Goal: Task Accomplishment & Management: Complete application form

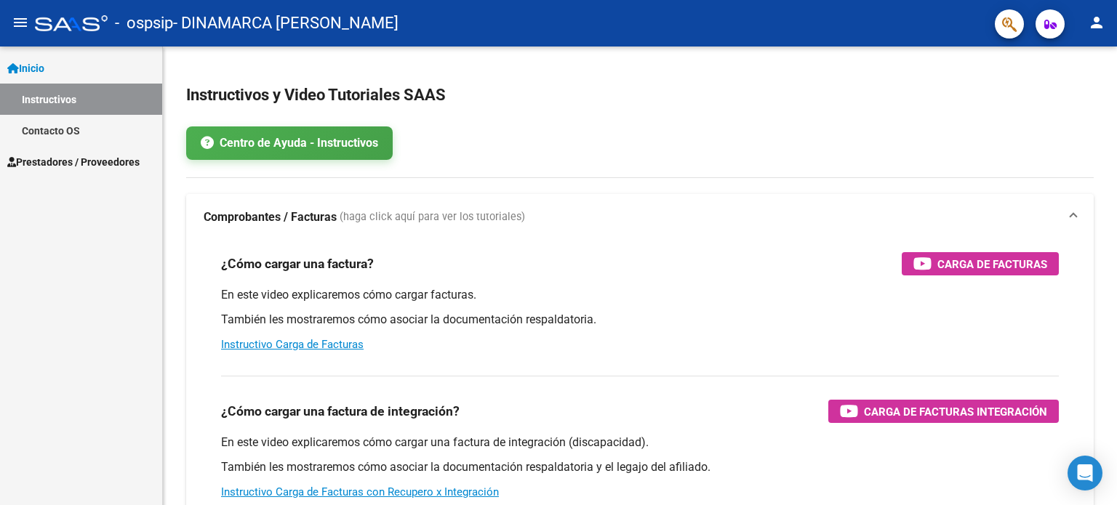
click at [89, 172] on link "Prestadores / Proveedores" at bounding box center [81, 161] width 162 height 31
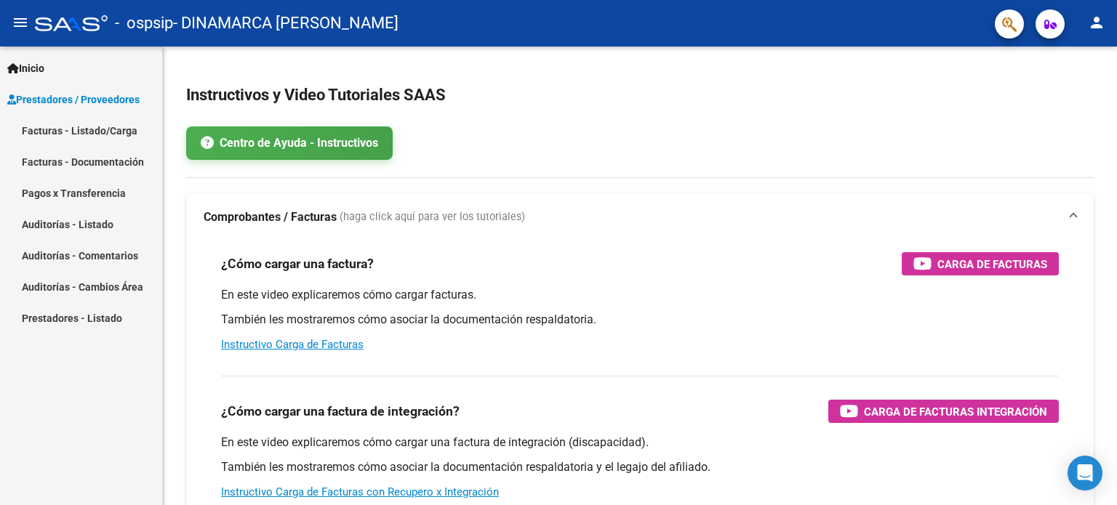
click at [106, 135] on link "Facturas - Listado/Carga" at bounding box center [81, 130] width 162 height 31
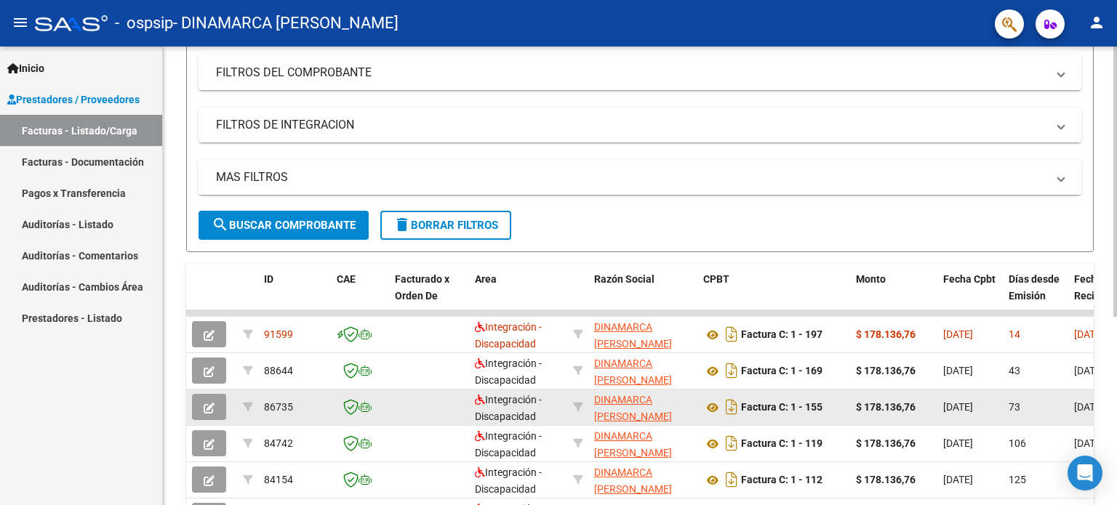
scroll to position [218, 0]
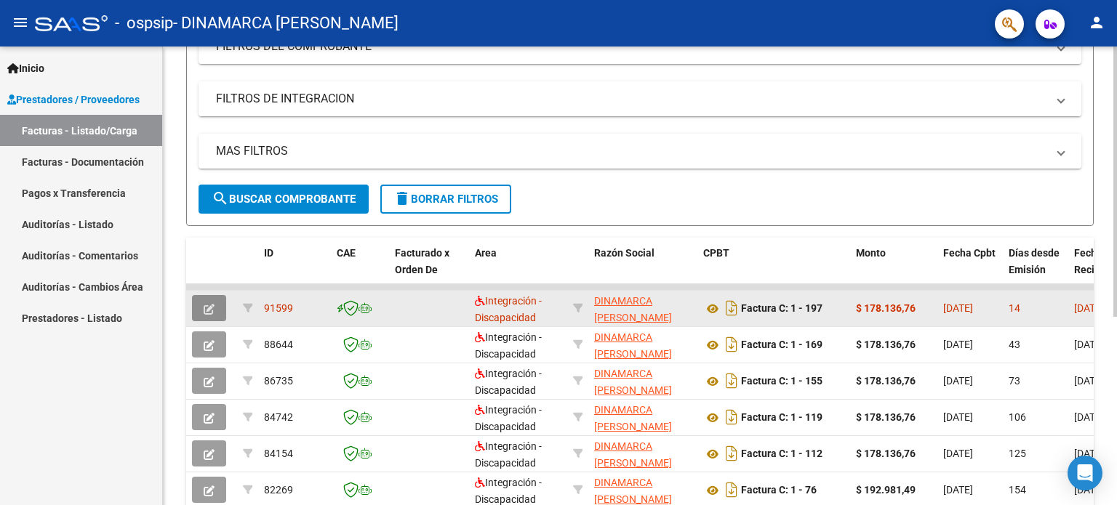
click at [209, 306] on icon "button" at bounding box center [209, 309] width 11 height 11
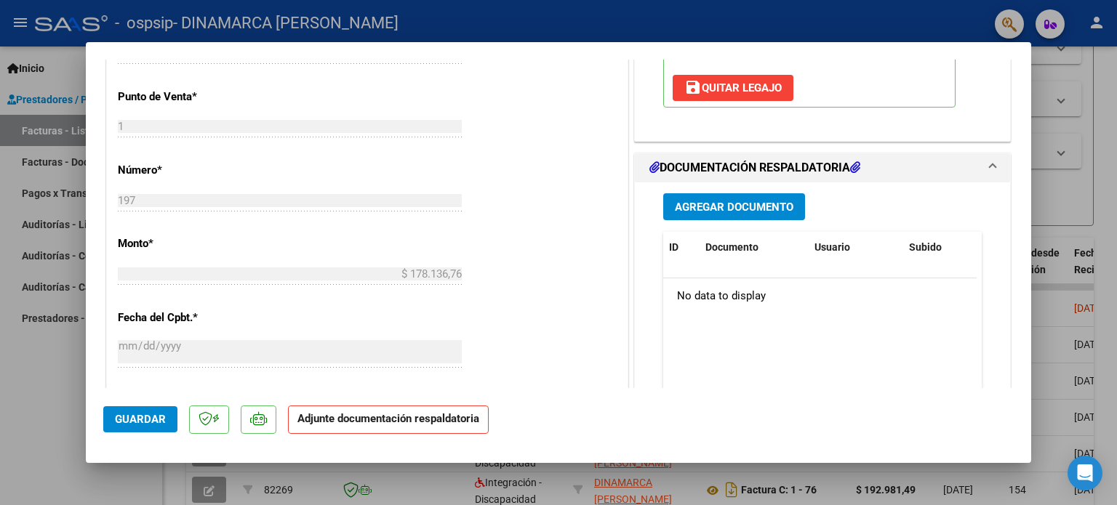
scroll to position [654, 0]
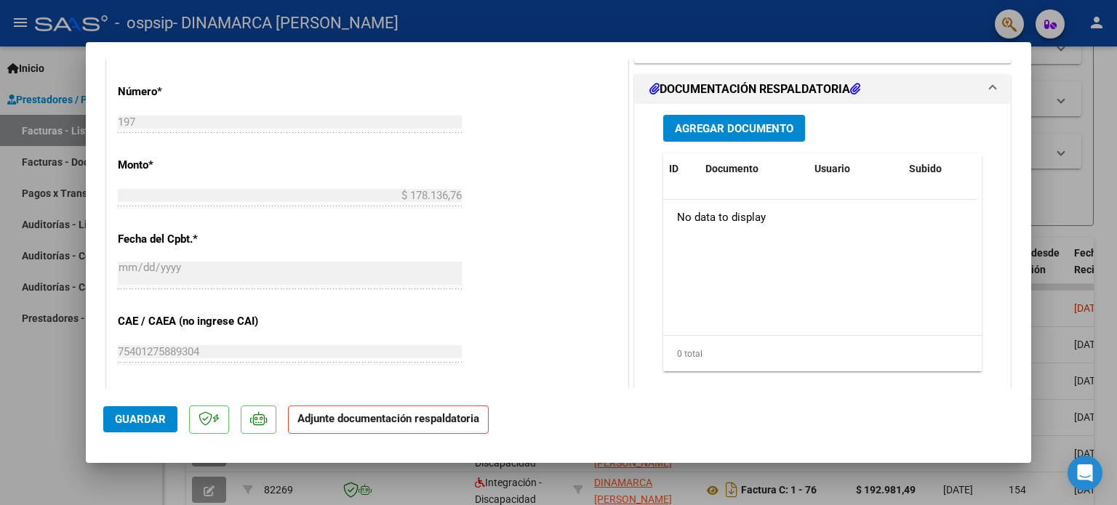
click at [745, 133] on span "Agregar Documento" at bounding box center [734, 128] width 119 height 13
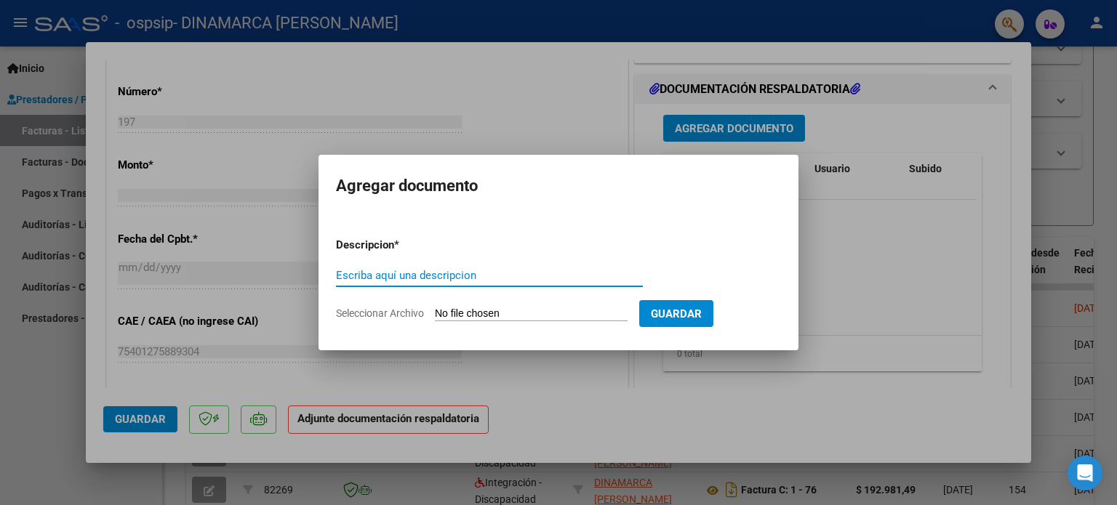
click at [499, 277] on input "Escriba aquí una descripcion" at bounding box center [489, 275] width 307 height 13
type input "planilla de asistencia"
click at [425, 316] on app-file-uploader "Seleccionar Archivo" at bounding box center [487, 313] width 303 height 13
click at [418, 315] on span "Seleccionar Archivo" at bounding box center [380, 314] width 88 height 12
click at [435, 315] on input "Seleccionar Archivo" at bounding box center [531, 315] width 193 height 14
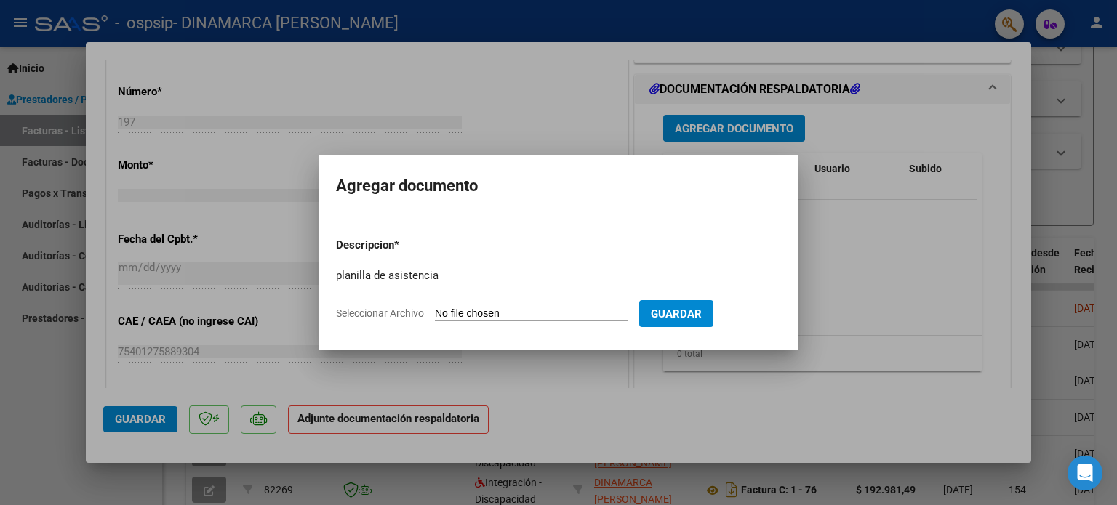
type input "C:\fakepath\WhatsApp Image [DATE] 09.59.01.jpeg"
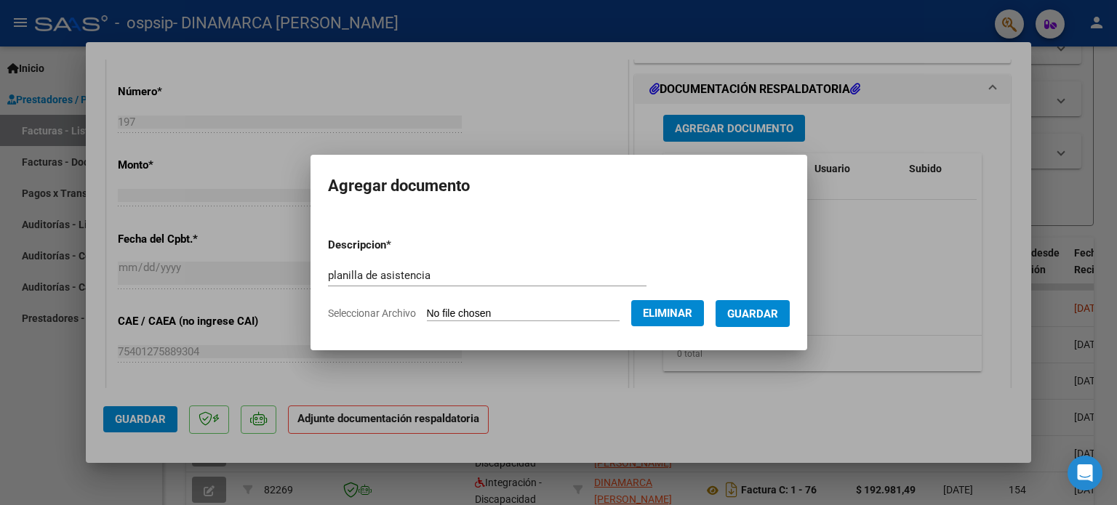
click at [774, 311] on span "Guardar" at bounding box center [752, 314] width 51 height 13
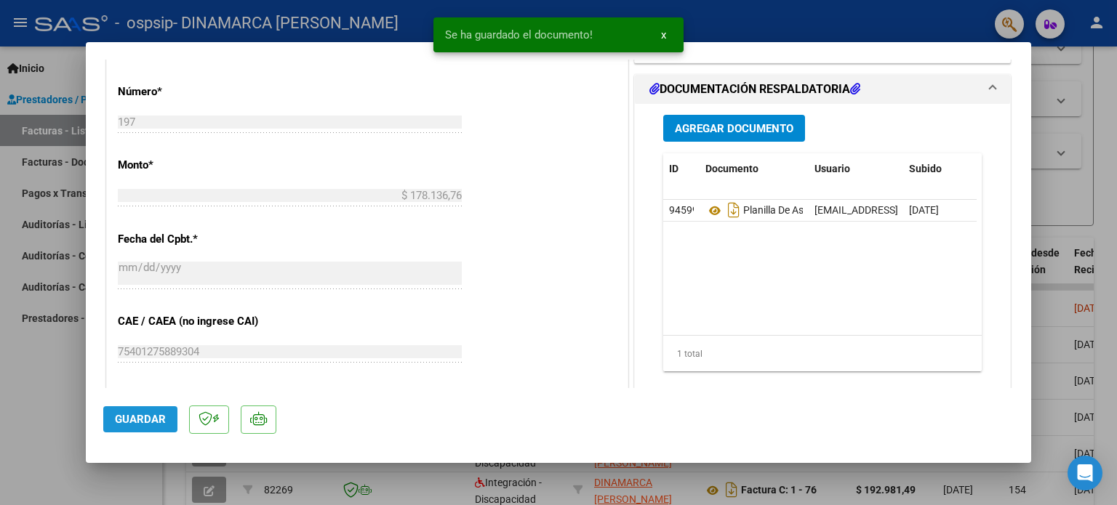
click at [146, 433] on button "Guardar" at bounding box center [140, 419] width 74 height 26
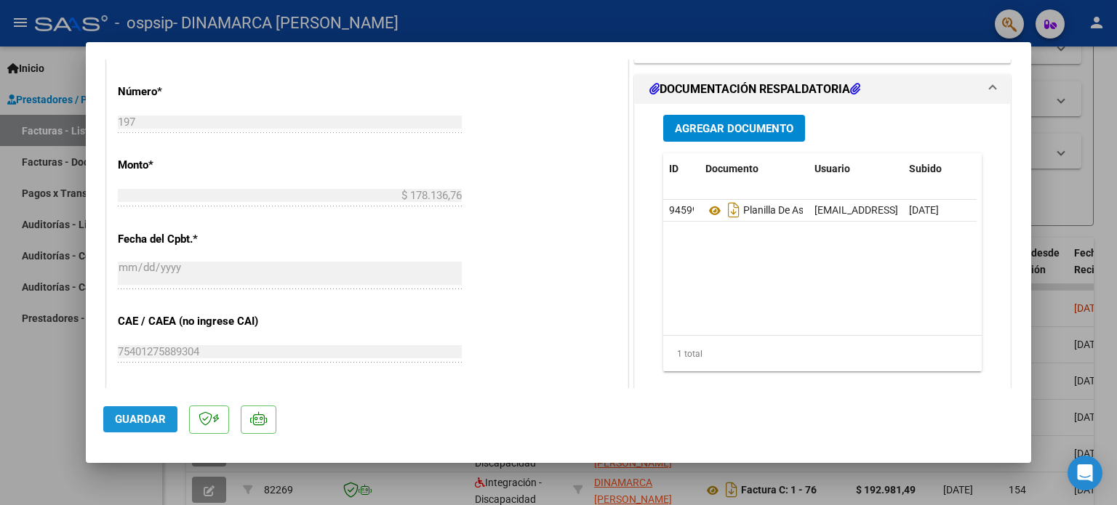
click at [140, 413] on span "Guardar" at bounding box center [140, 419] width 51 height 13
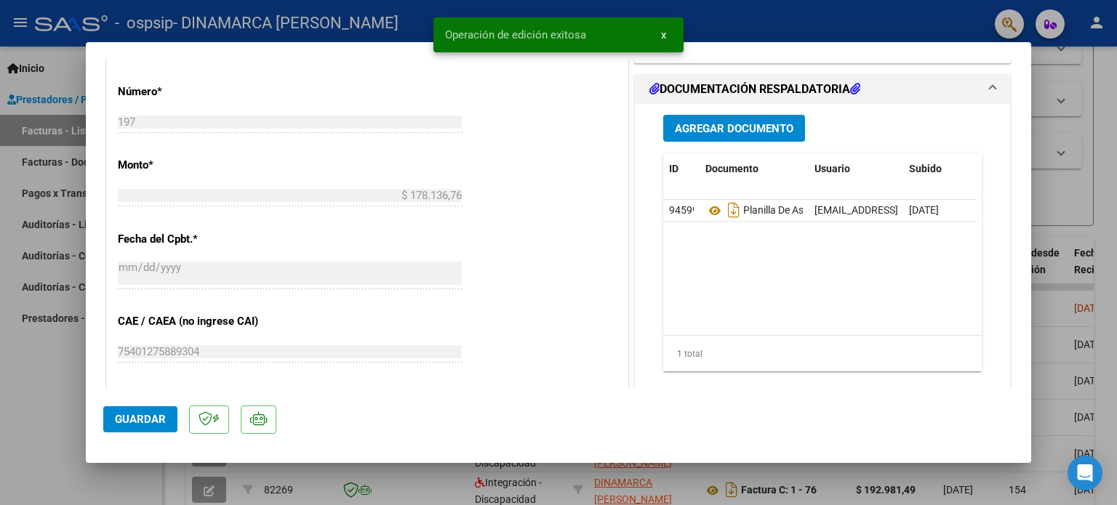
click at [1090, 257] on div at bounding box center [558, 252] width 1117 height 505
type input "$ 0,00"
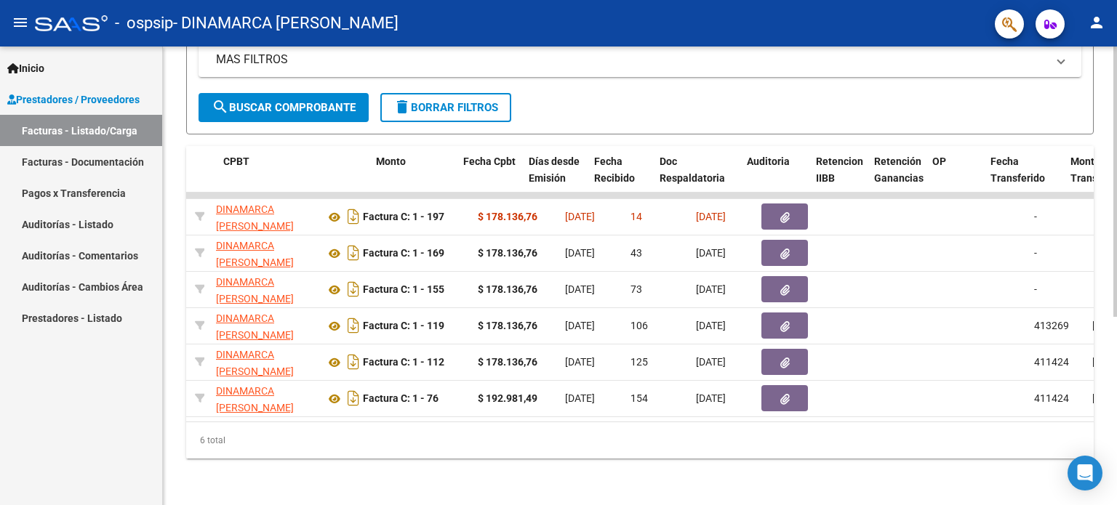
scroll to position [0, 488]
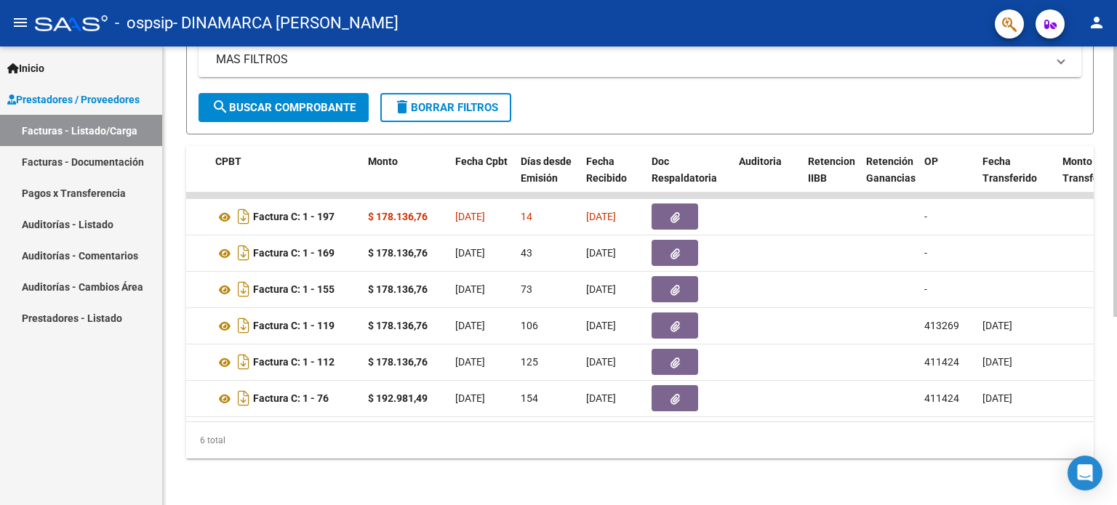
drag, startPoint x: 516, startPoint y: 422, endPoint x: 548, endPoint y: 424, distance: 32.1
click at [548, 424] on div "6 total" at bounding box center [639, 440] width 907 height 36
